Goal: Transaction & Acquisition: Purchase product/service

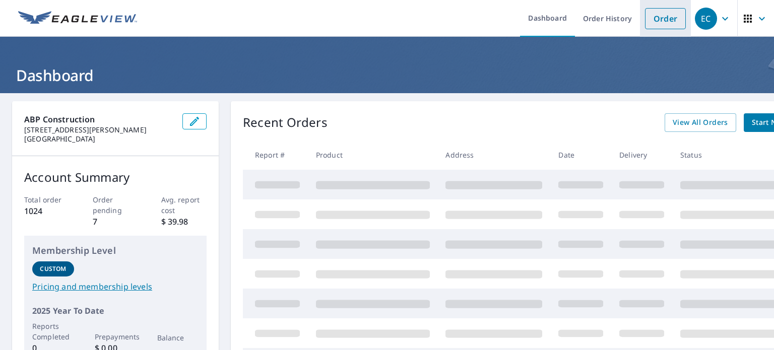
click at [651, 16] on link "Order" at bounding box center [665, 18] width 41 height 21
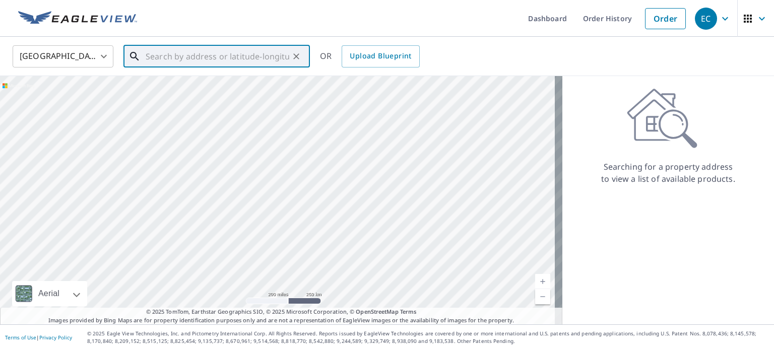
click at [233, 58] on input "text" at bounding box center [218, 56] width 144 height 28
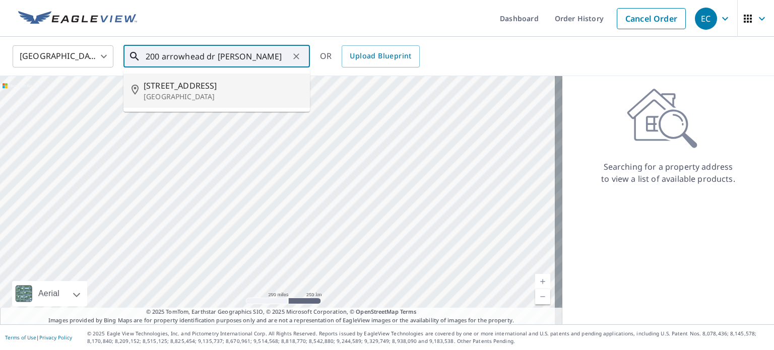
click at [188, 91] on span "[STREET_ADDRESS]" at bounding box center [223, 86] width 158 height 12
type input "[STREET_ADDRESS][PERSON_NAME]"
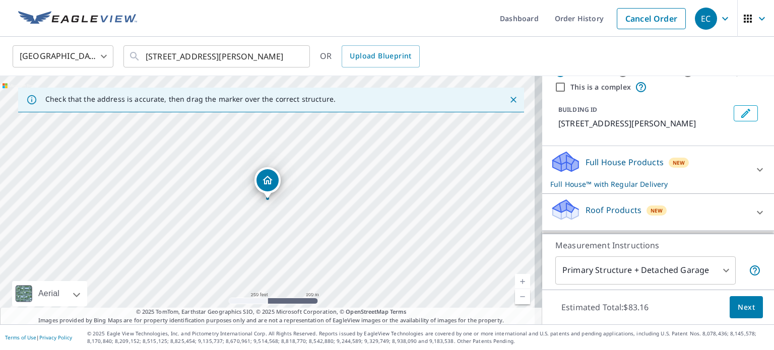
scroll to position [50, 0]
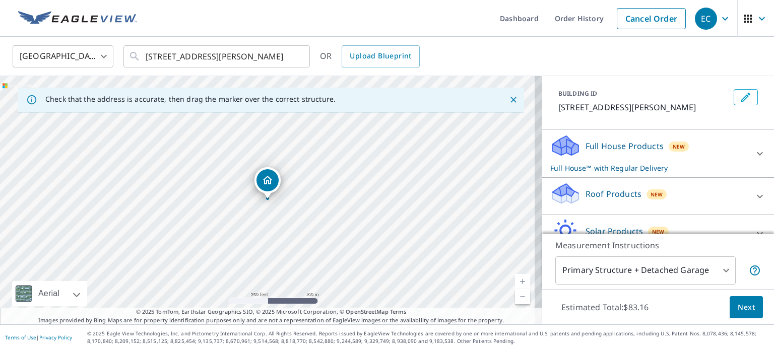
click at [632, 189] on div "Roof Products New" at bounding box center [649, 196] width 198 height 29
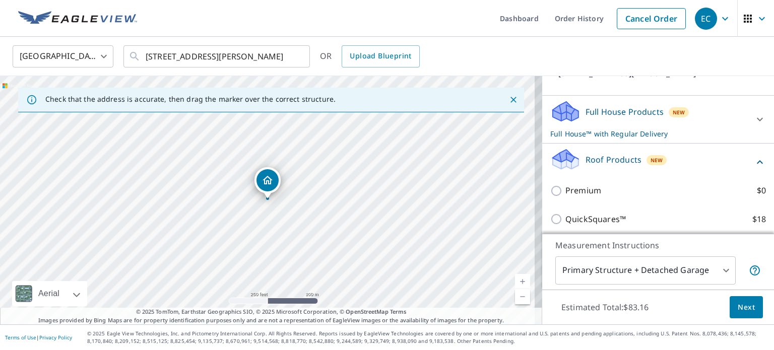
scroll to position [101, 0]
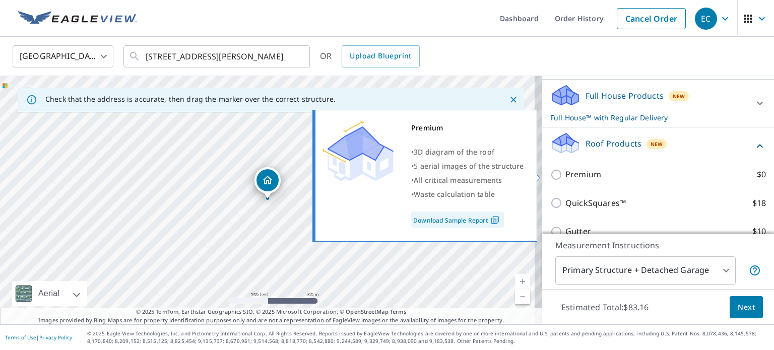
click at [583, 177] on p "Premium" at bounding box center [583, 174] width 36 height 13
click at [565, 177] on input "Premium $0" at bounding box center [557, 175] width 15 height 12
checkbox input "true"
checkbox input "false"
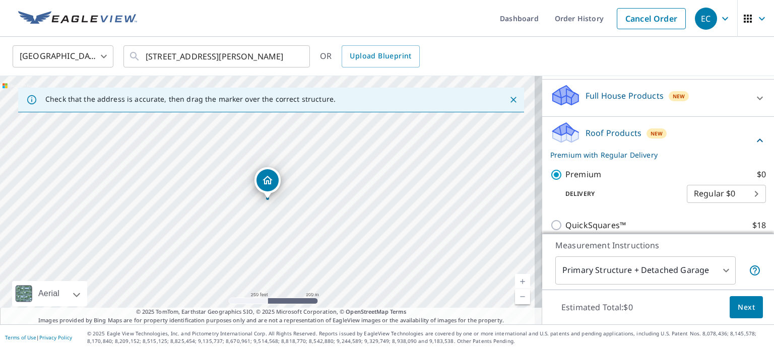
click at [744, 310] on span "Next" at bounding box center [746, 307] width 17 height 13
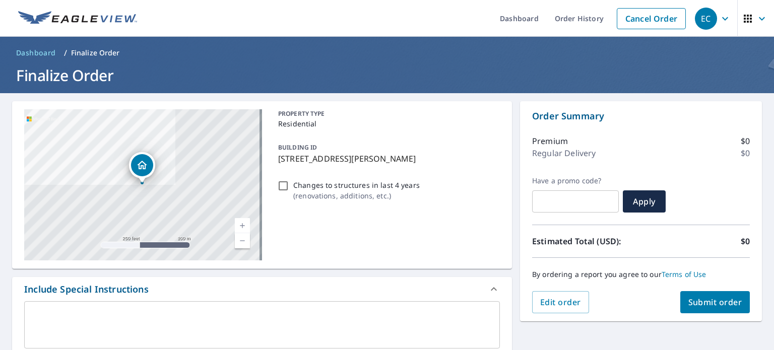
click at [730, 301] on span "Submit order" at bounding box center [715, 302] width 54 height 11
checkbox input "true"
